Goal: Task Accomplishment & Management: Use online tool/utility

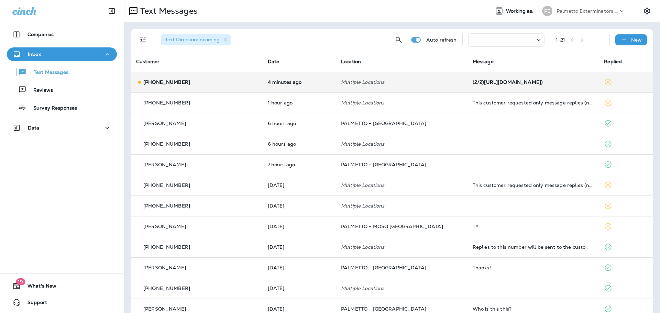
click at [358, 87] on td "Multiple Locations" at bounding box center [402, 82] width 132 height 21
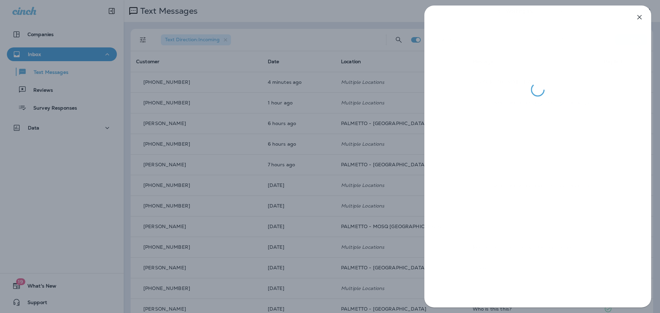
click at [99, 152] on div at bounding box center [330, 156] width 660 height 313
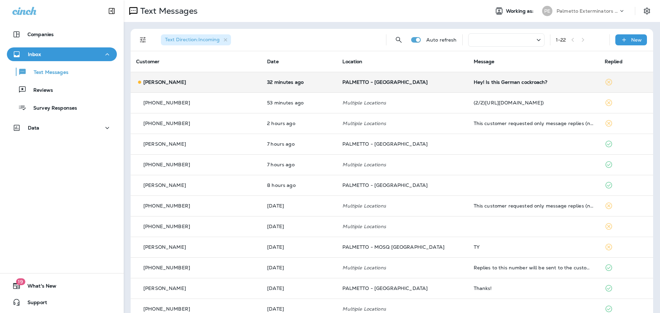
click at [224, 83] on div "[PERSON_NAME]" at bounding box center [196, 82] width 120 height 7
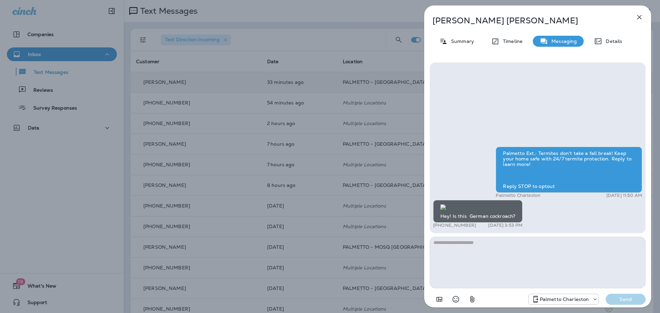
click at [55, 194] on div "[PERSON_NAME] Summary Timeline Messaging Details Palmetto Ext.: Termites don't …" at bounding box center [330, 156] width 660 height 313
